Goal: Task Accomplishment & Management: Complete application form

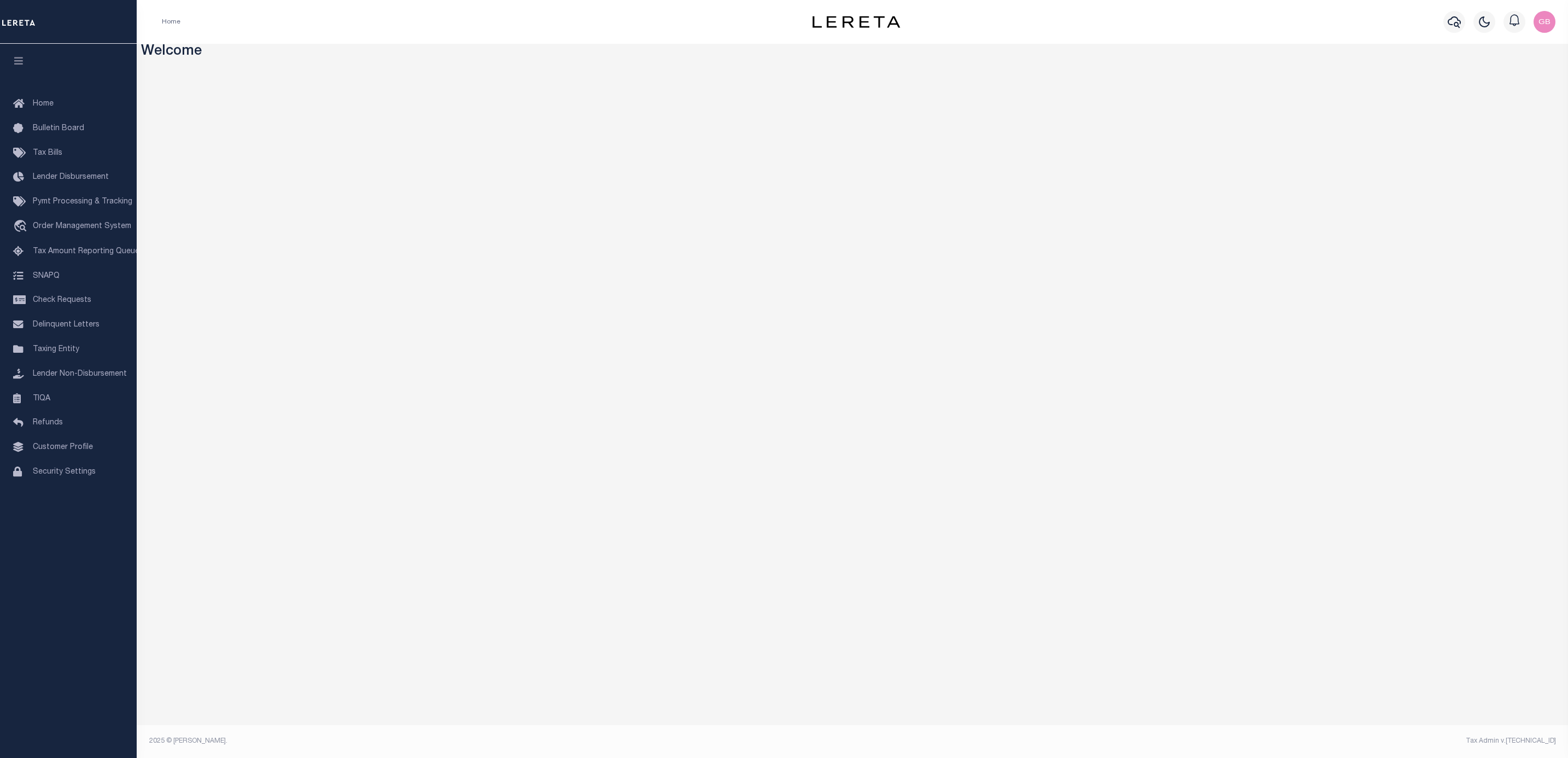
drag, startPoint x: 66, startPoint y: 454, endPoint x: 138, endPoint y: 452, distance: 72.0
click at [66, 451] on span "Customer Profile" at bounding box center [63, 447] width 60 height 8
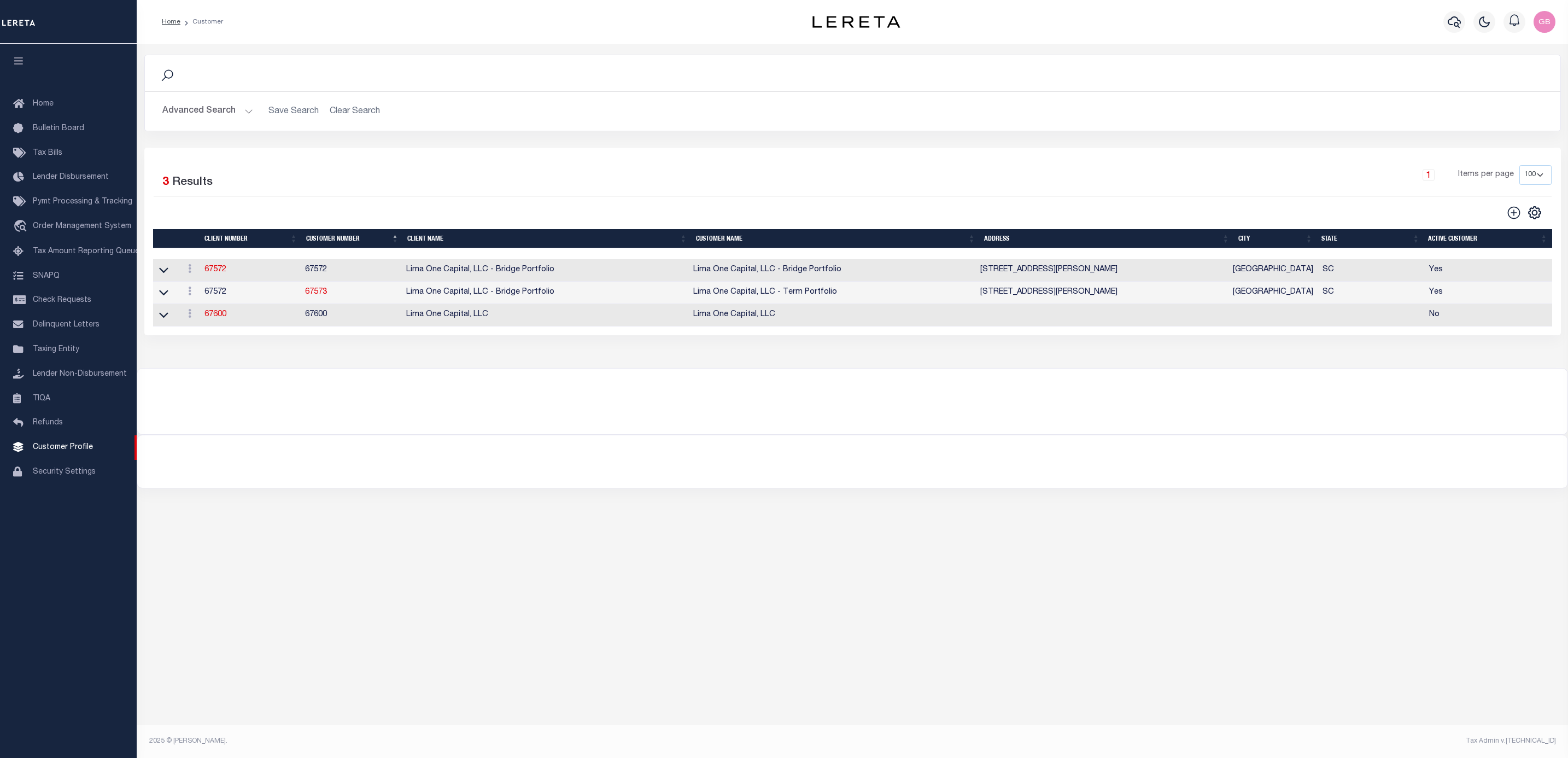
click at [164, 272] on icon at bounding box center [163, 270] width 9 height 12
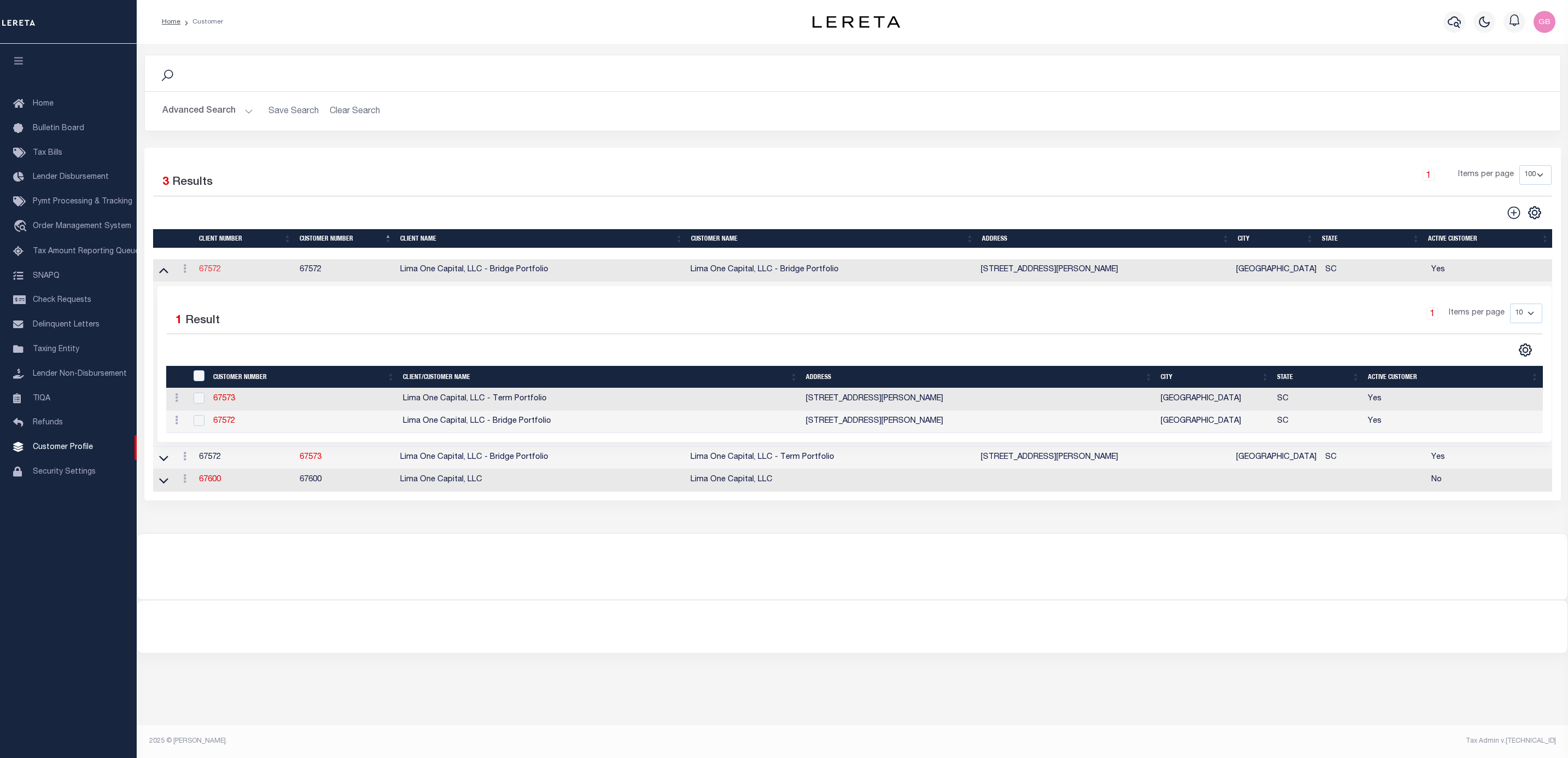
click at [209, 272] on link "67572" at bounding box center [210, 270] width 22 height 8
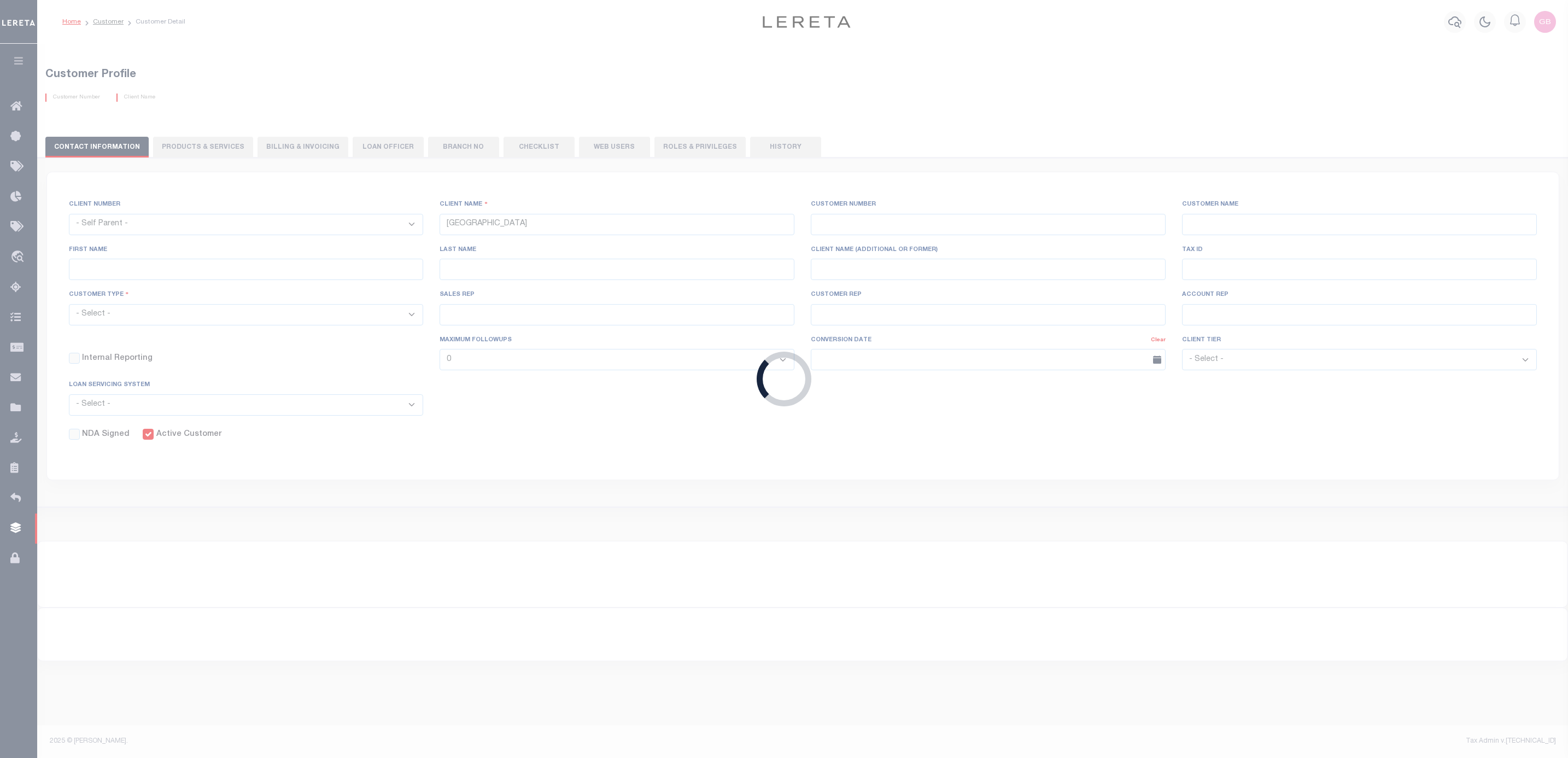
select select
type input "Lima One Capital, LLC - Bridge Portfolio"
type input "67572"
type input "Lima One Capital, LLC - Bridge Portfolio"
type input "[PERSON_NAME]"
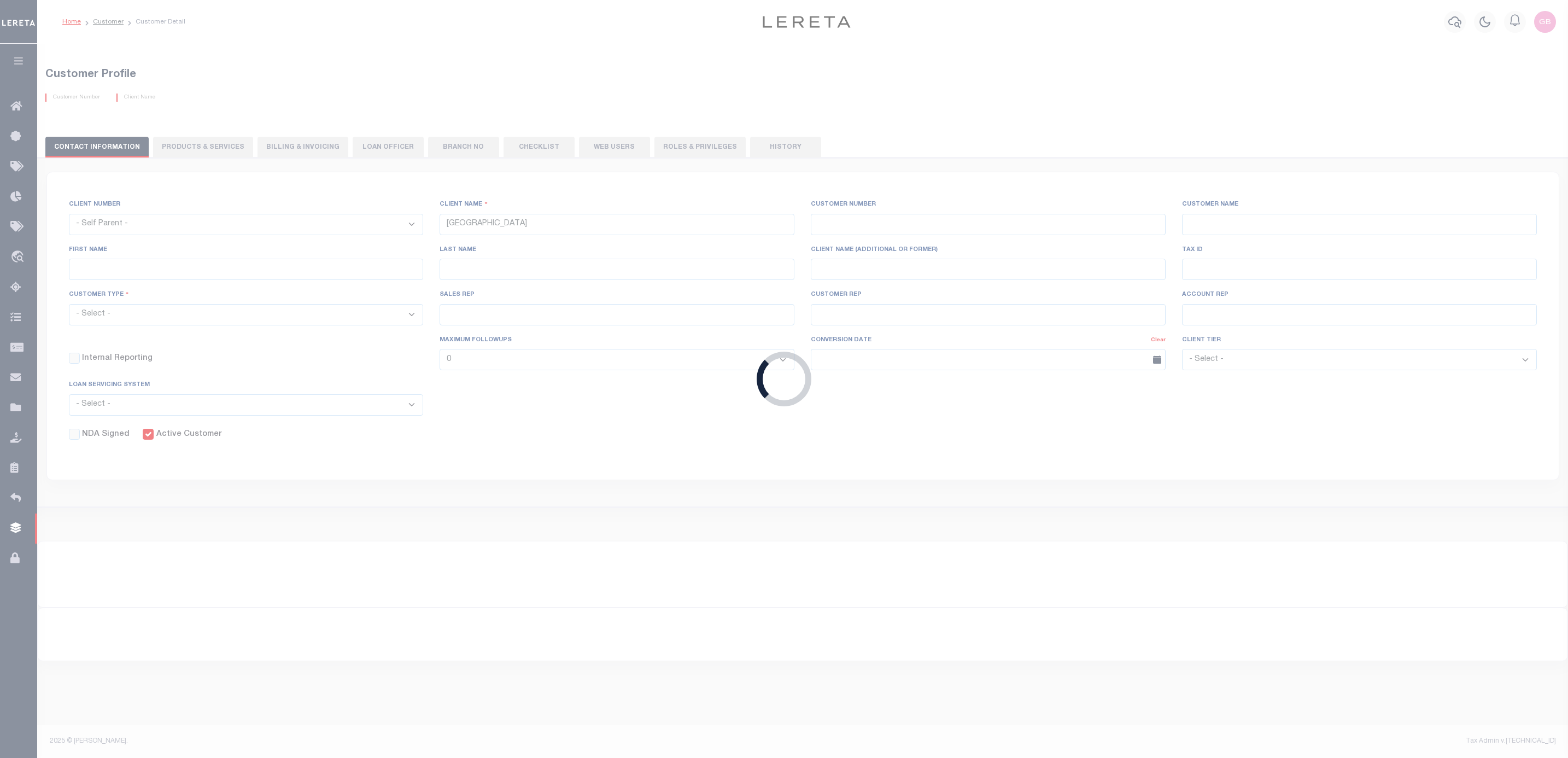
type input "[PERSON_NAME]"
select select "Residential"
type input "[PERSON_NAME]"
select select "Tier 3"
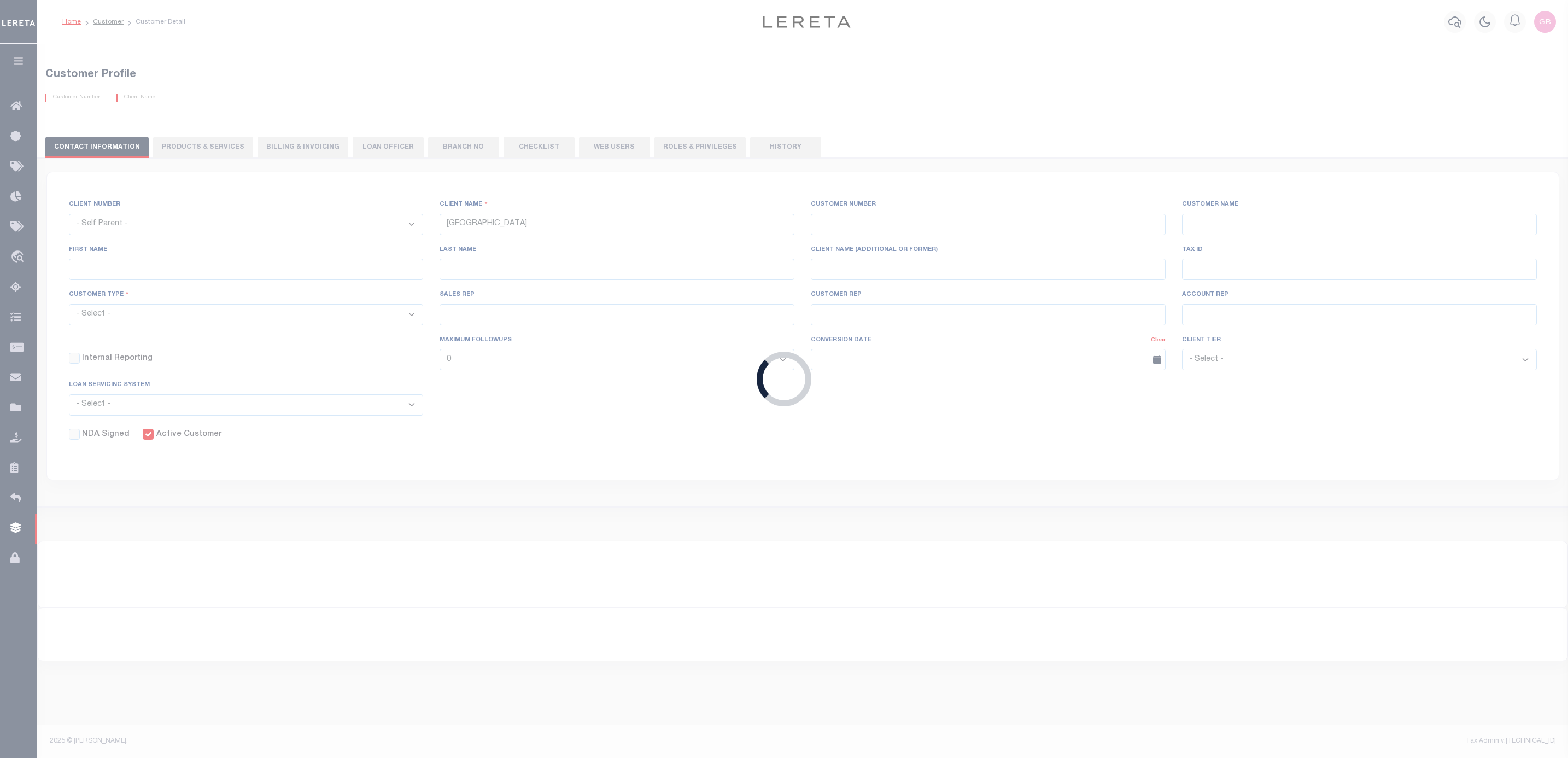
select select "OTH"
checkbox input "true"
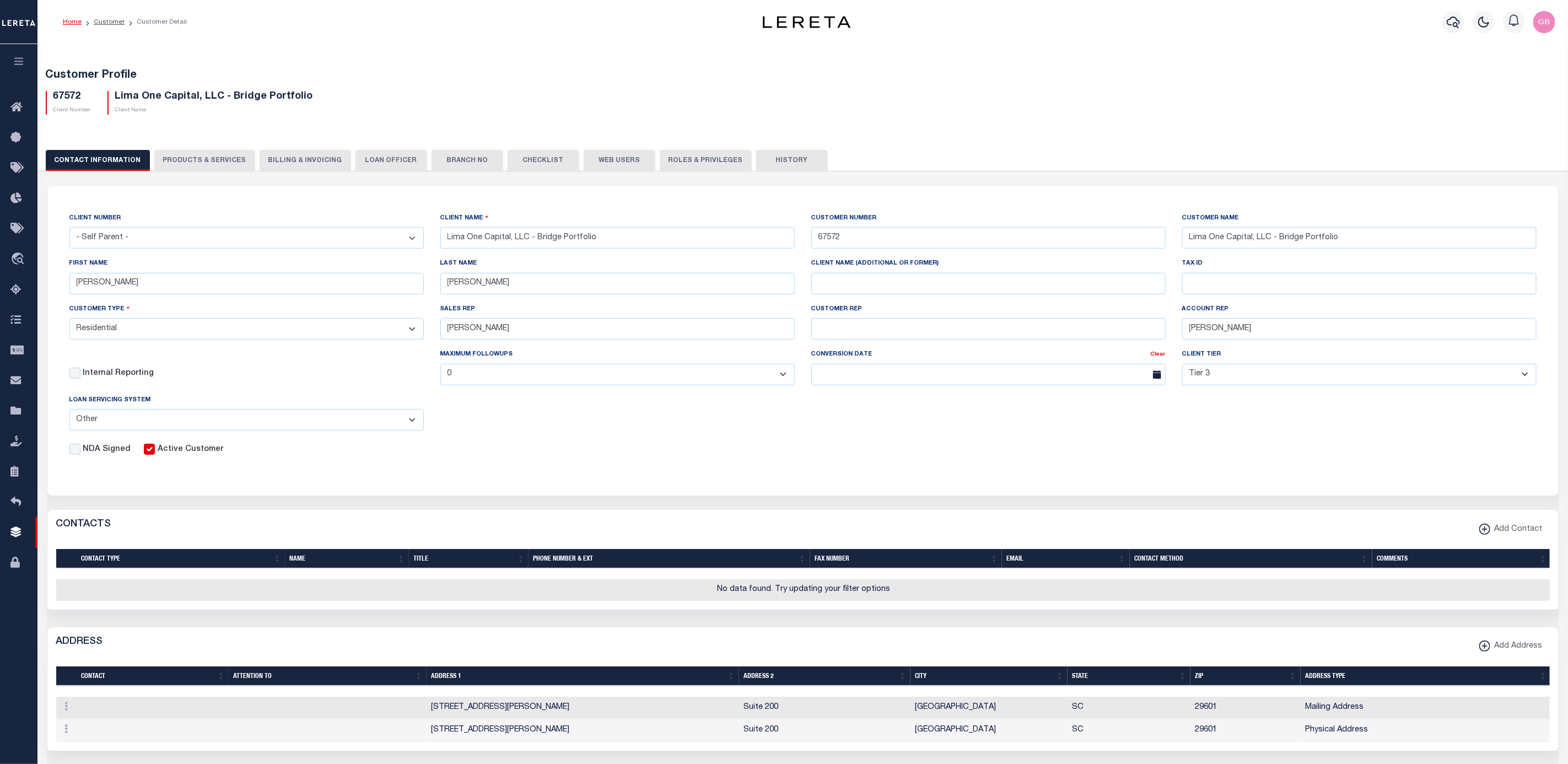
click at [206, 155] on button "PRODUCTS & SERVICES" at bounding box center [204, 160] width 101 height 21
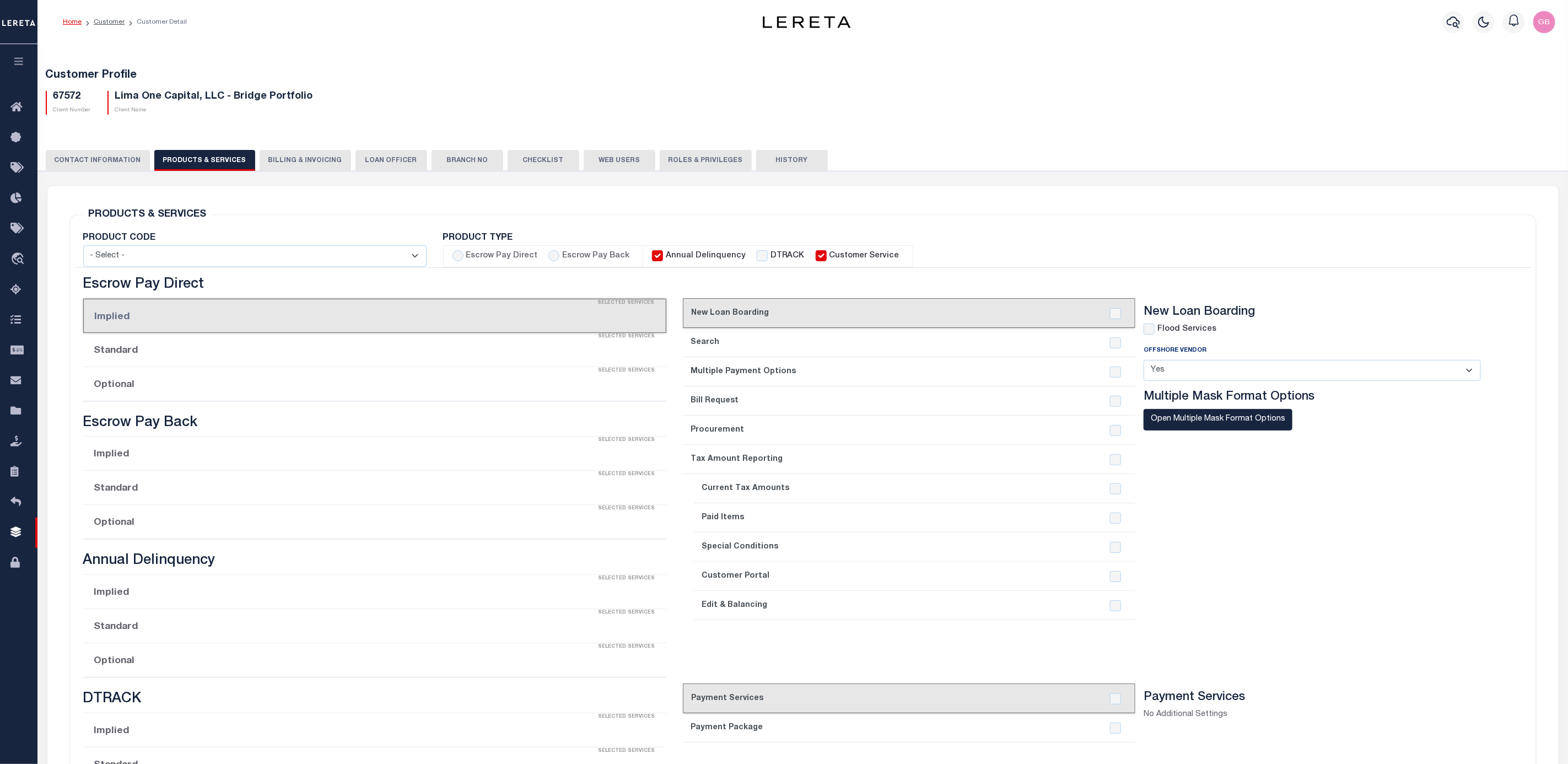
select select "STX"
radio input "true"
checkbox input "true"
type textarea "Bridge loans held by customer up to 24 months - $45.00 per loan Bridge loans he…"
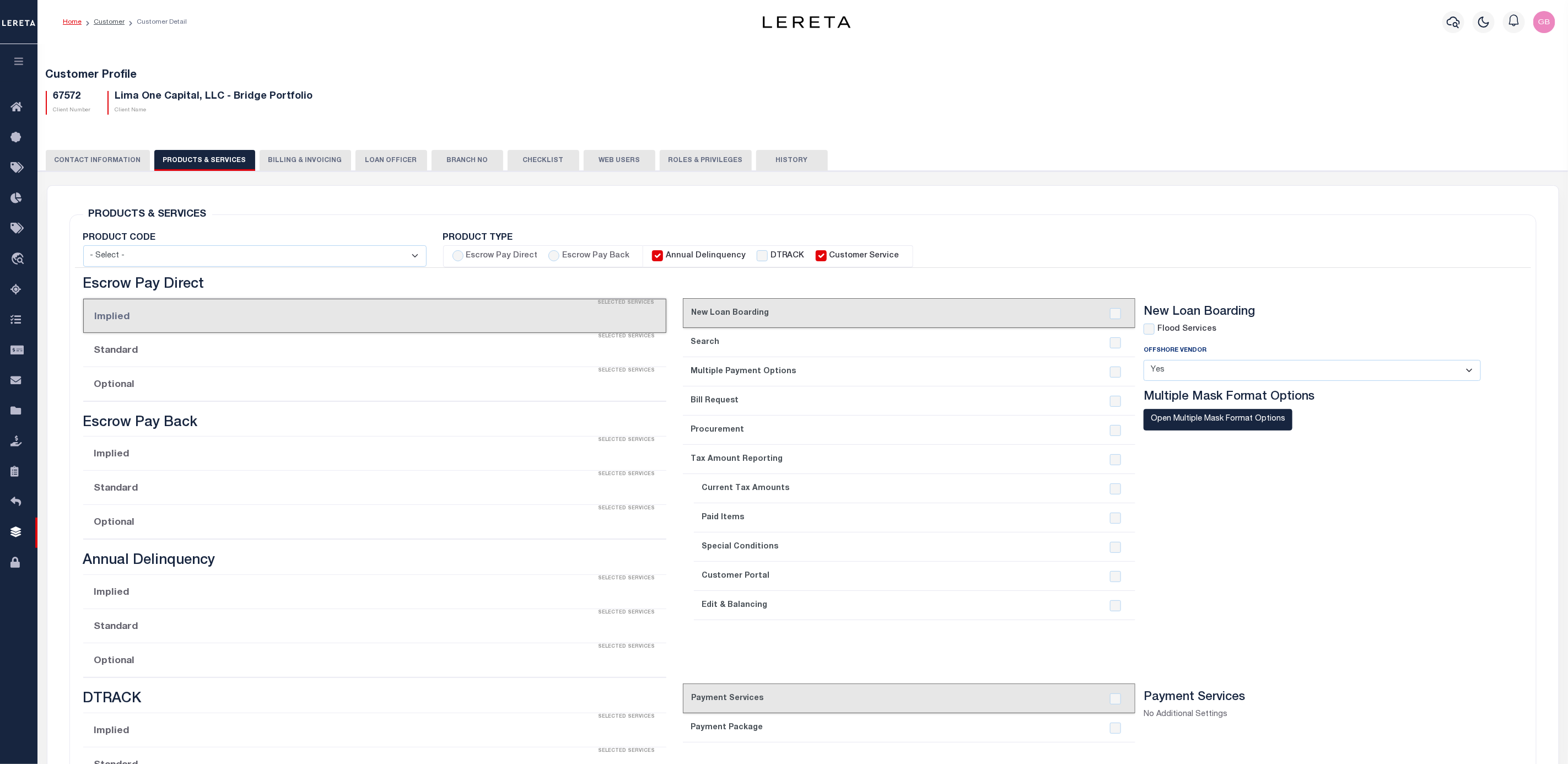
checkbox input "true"
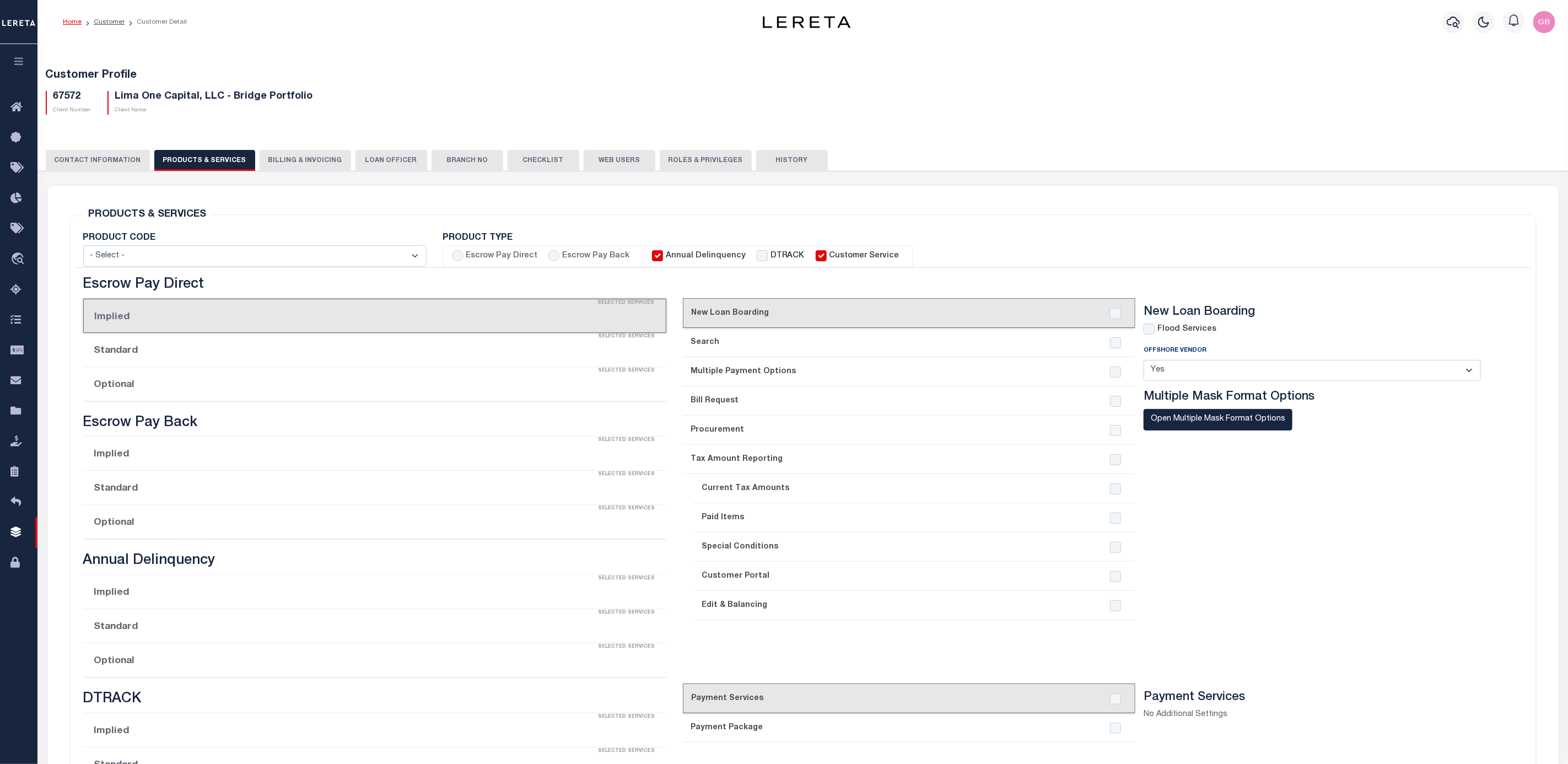
checkbox input "true"
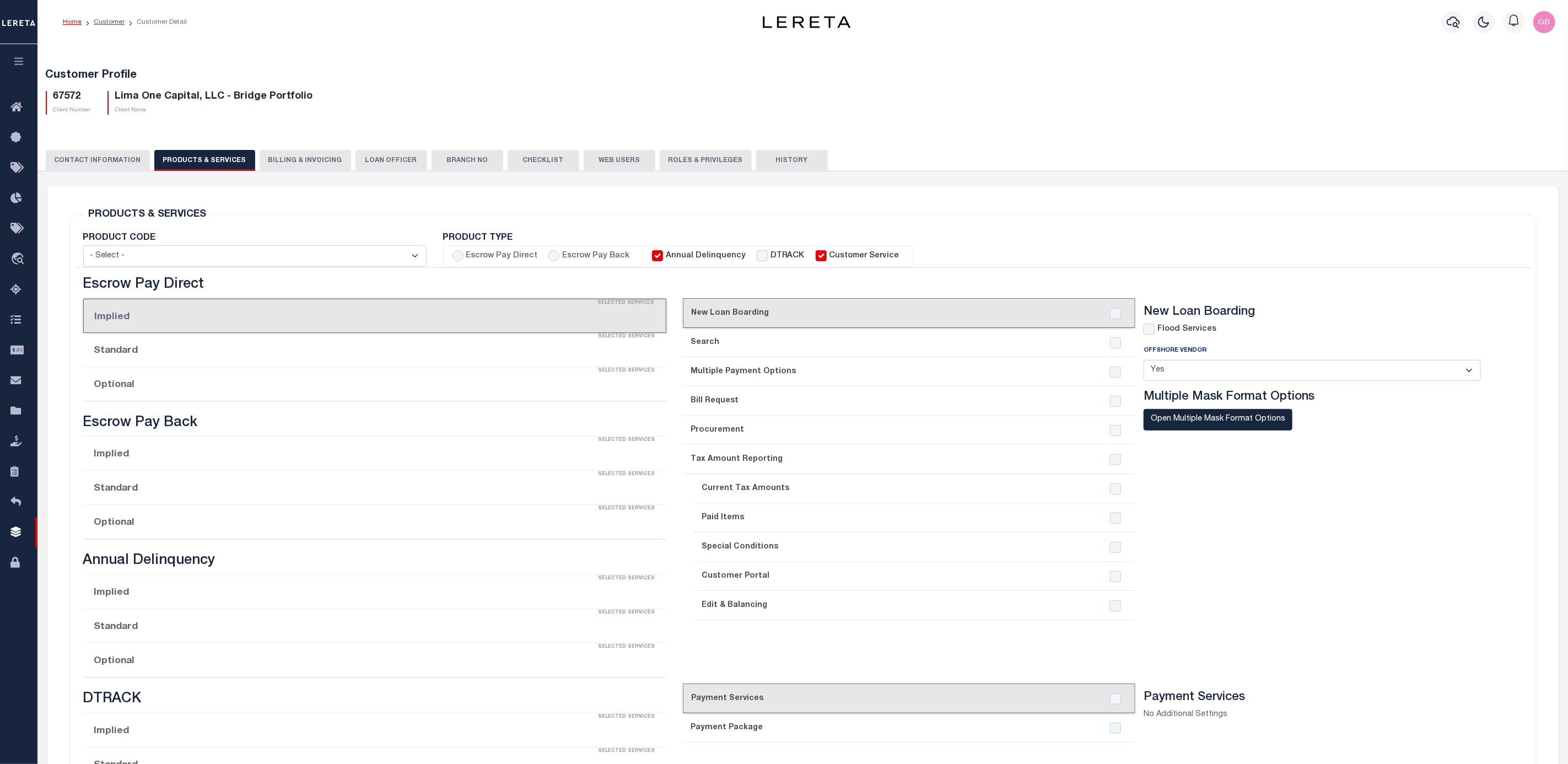
checkbox input "true"
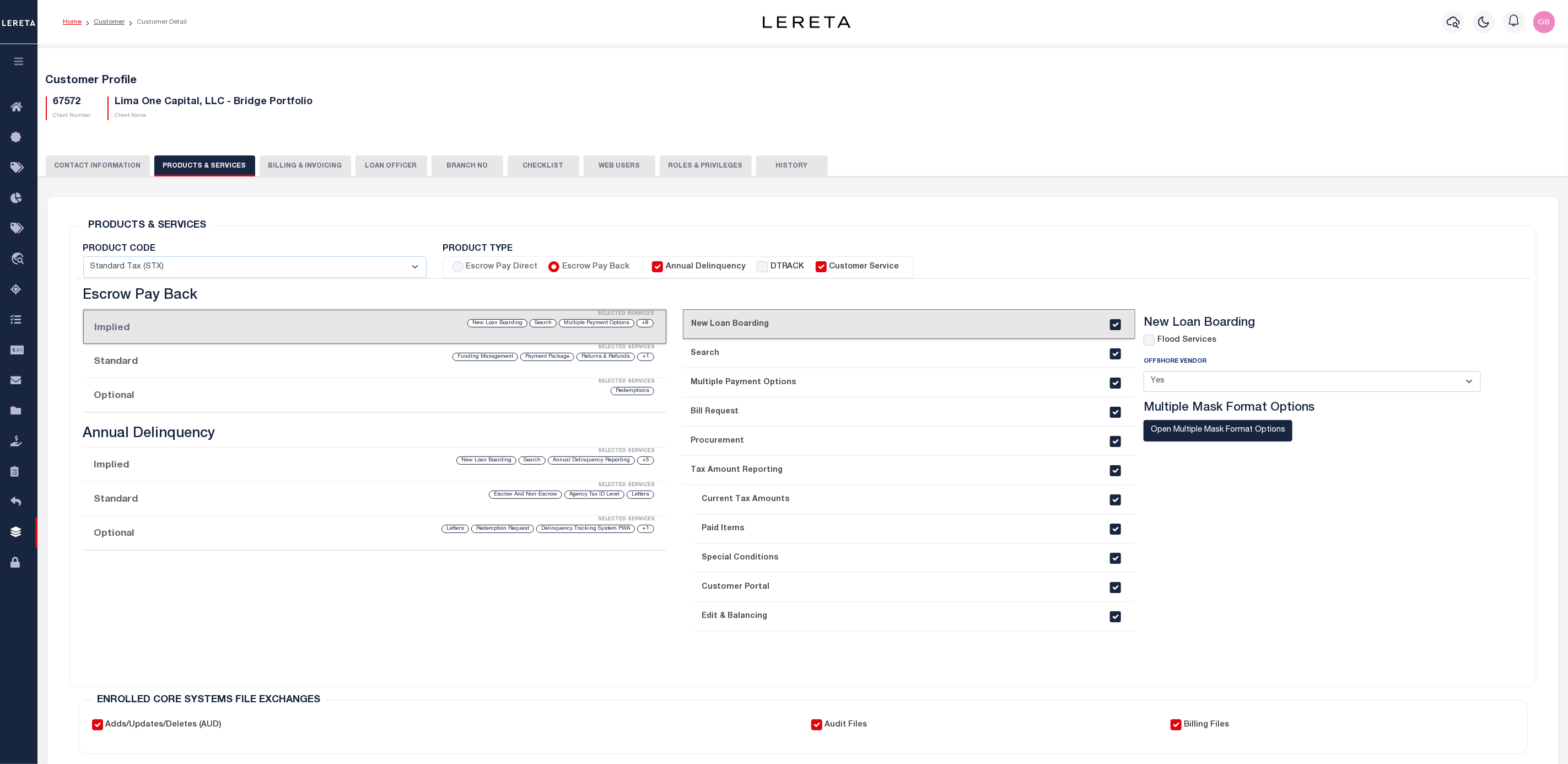
click at [689, 163] on button "Roles & Privileges" at bounding box center [706, 166] width 92 height 21
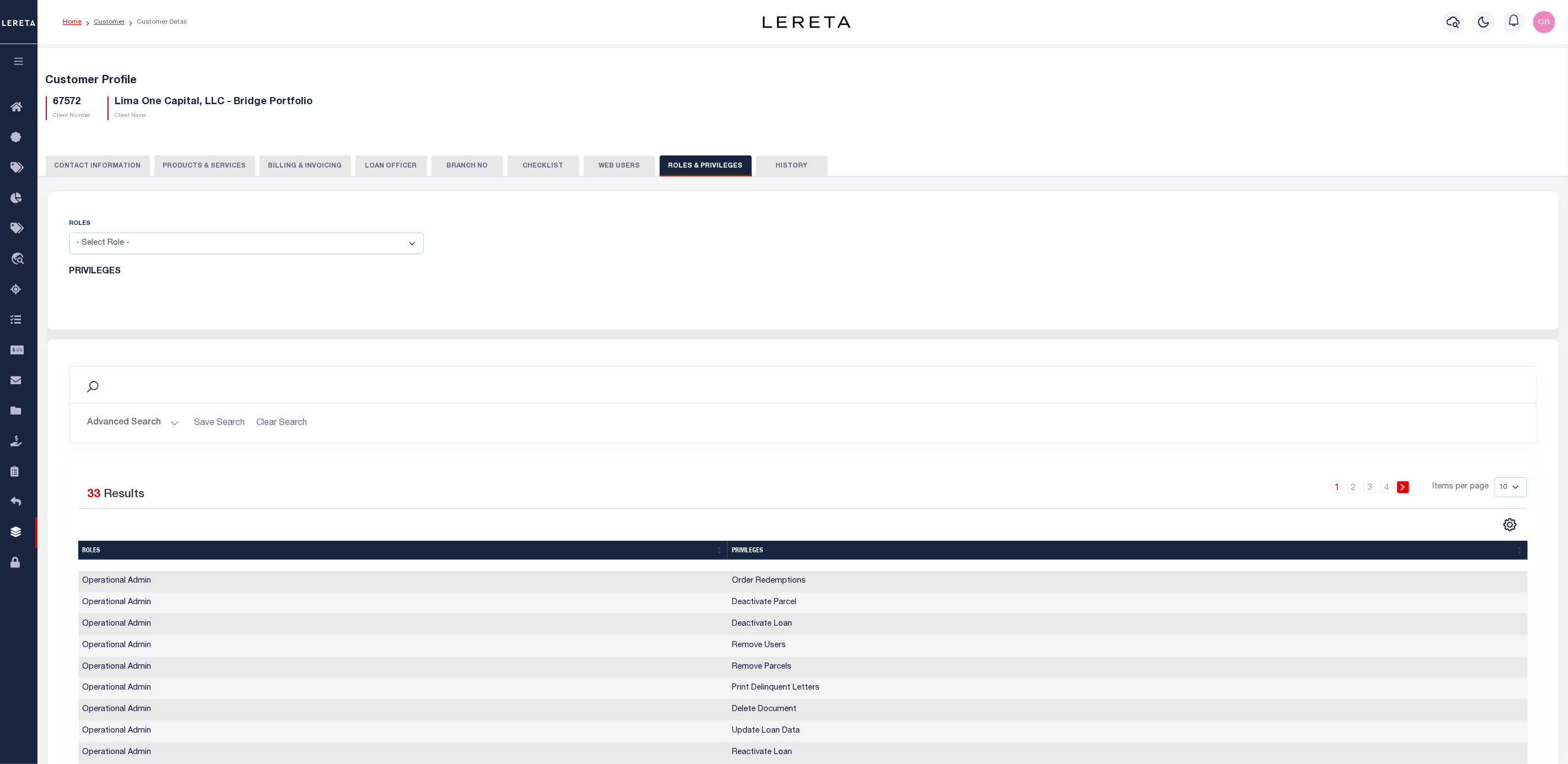
click at [112, 163] on button "CONTACT INFORMATION" at bounding box center [98, 166] width 104 height 21
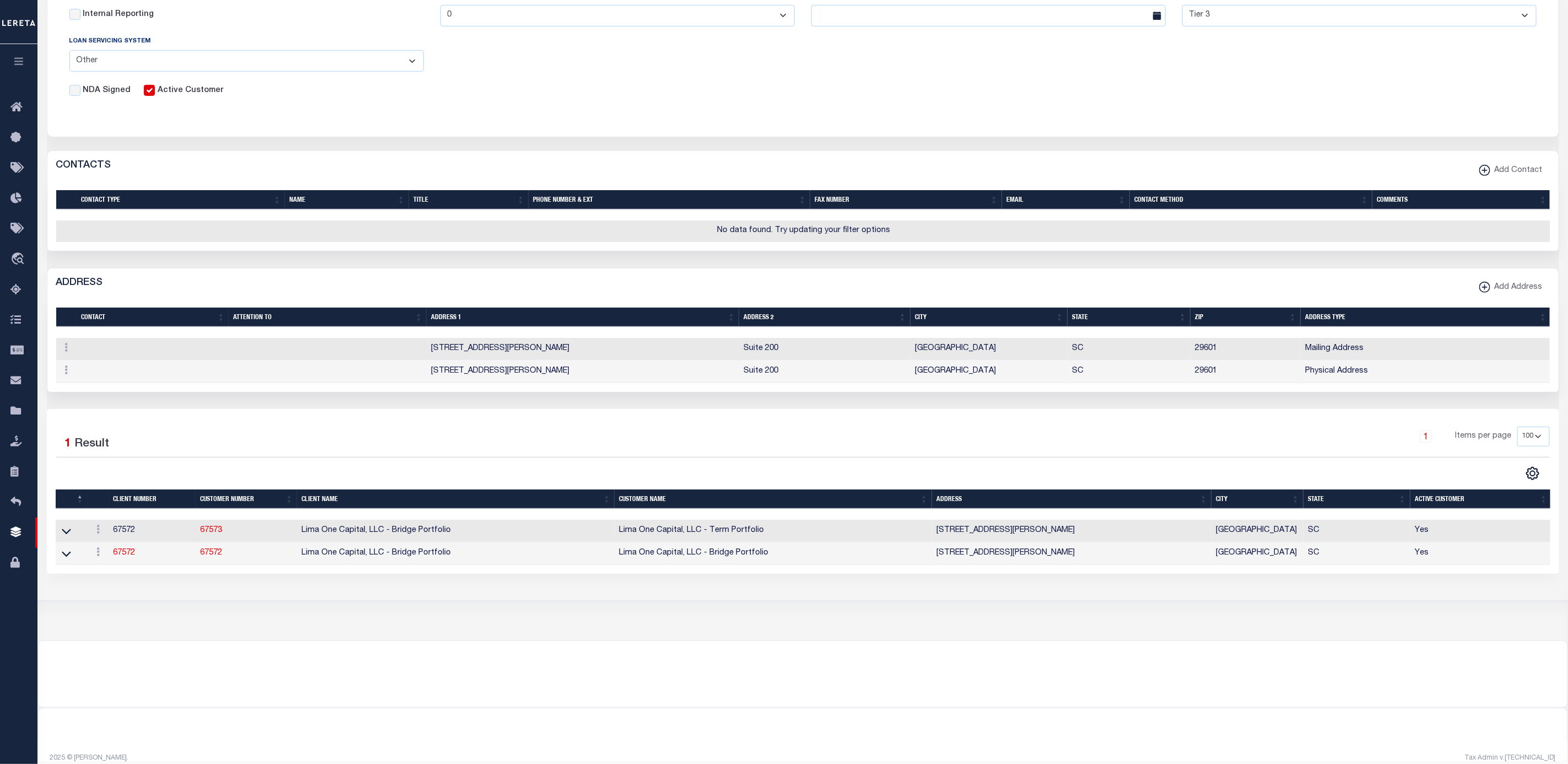
scroll to position [411, 0]
